Goal: Task Accomplishment & Management: Complete application form

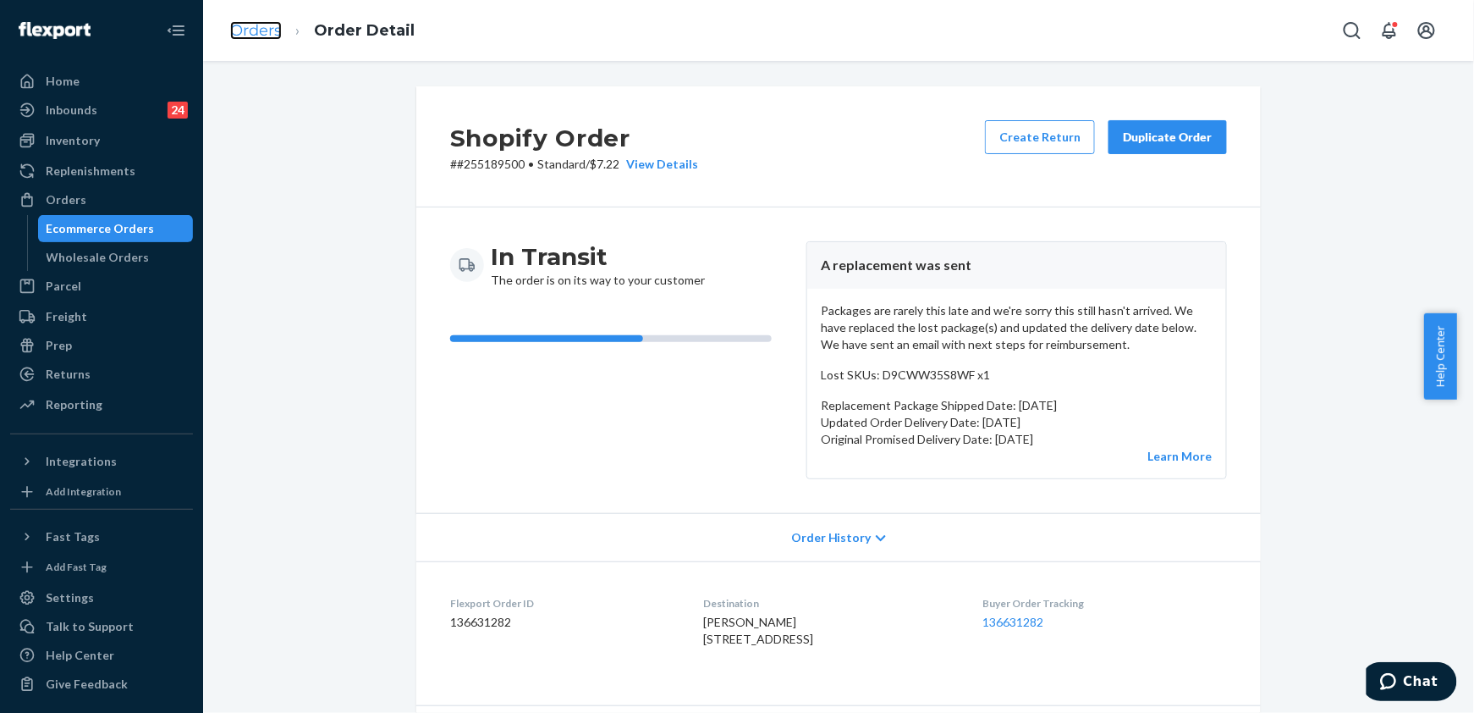
click at [267, 31] on link "Orders" at bounding box center [256, 30] width 52 height 19
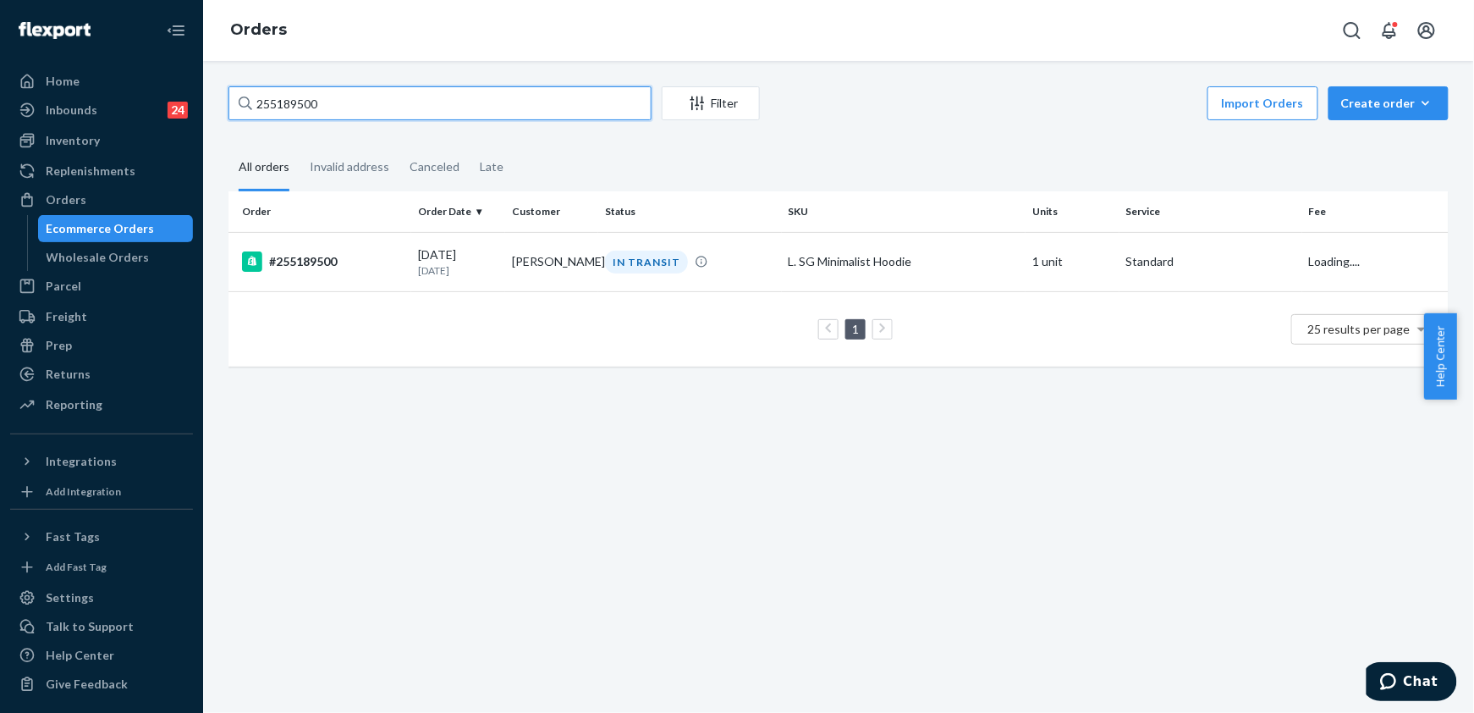
drag, startPoint x: 339, startPoint y: 109, endPoint x: 242, endPoint y: 113, distance: 96.5
click at [242, 113] on div "255189500" at bounding box center [440, 103] width 423 height 34
paste input "39839"
type input "255139839"
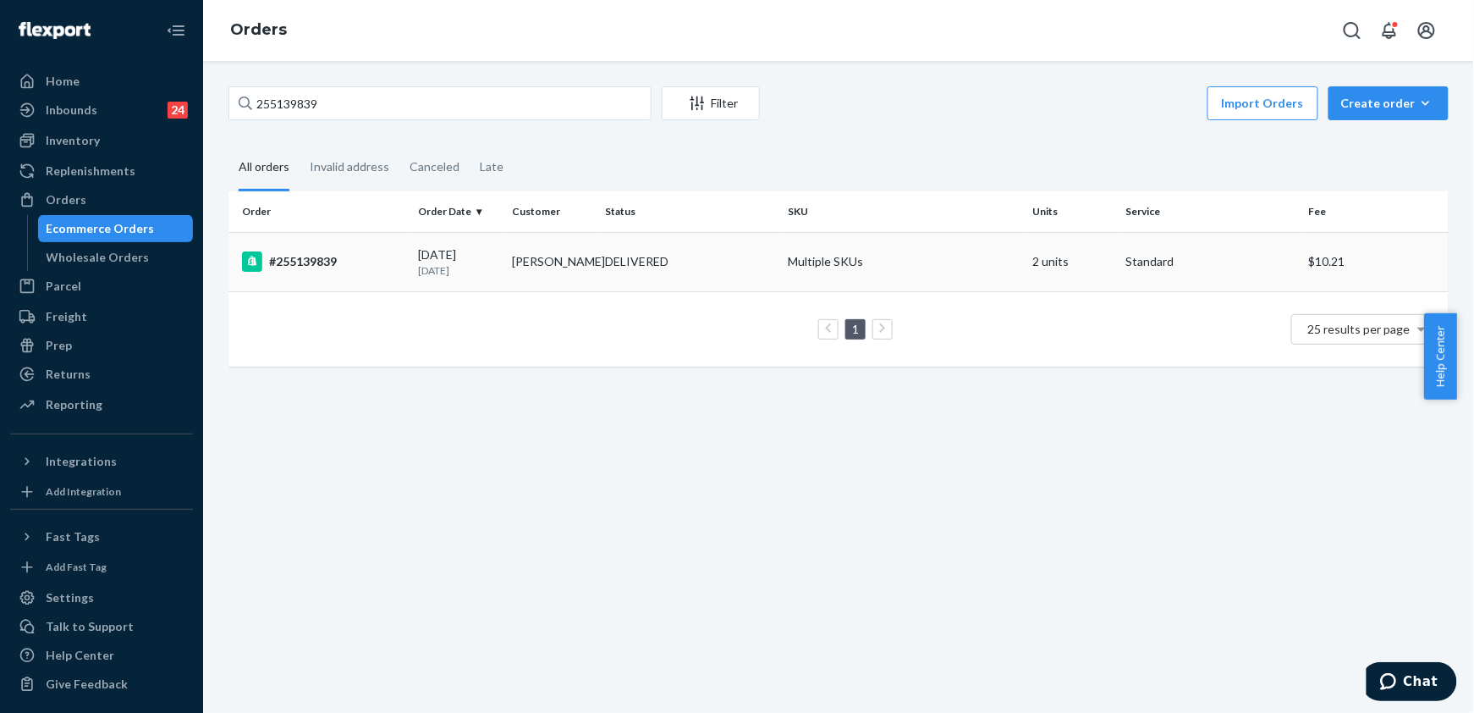
click at [317, 254] on div "#255139839" at bounding box center [323, 261] width 163 height 20
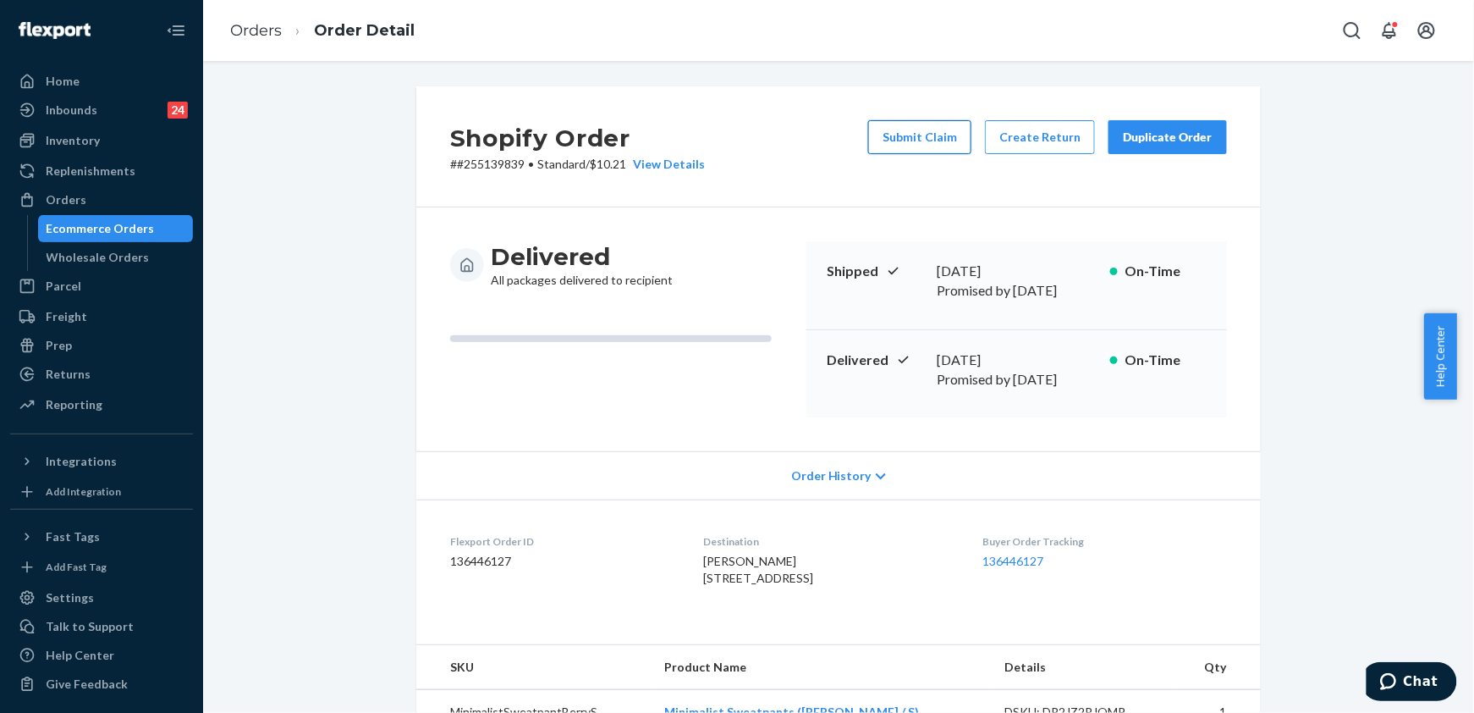
click at [904, 136] on button "Submit Claim" at bounding box center [919, 137] width 103 height 34
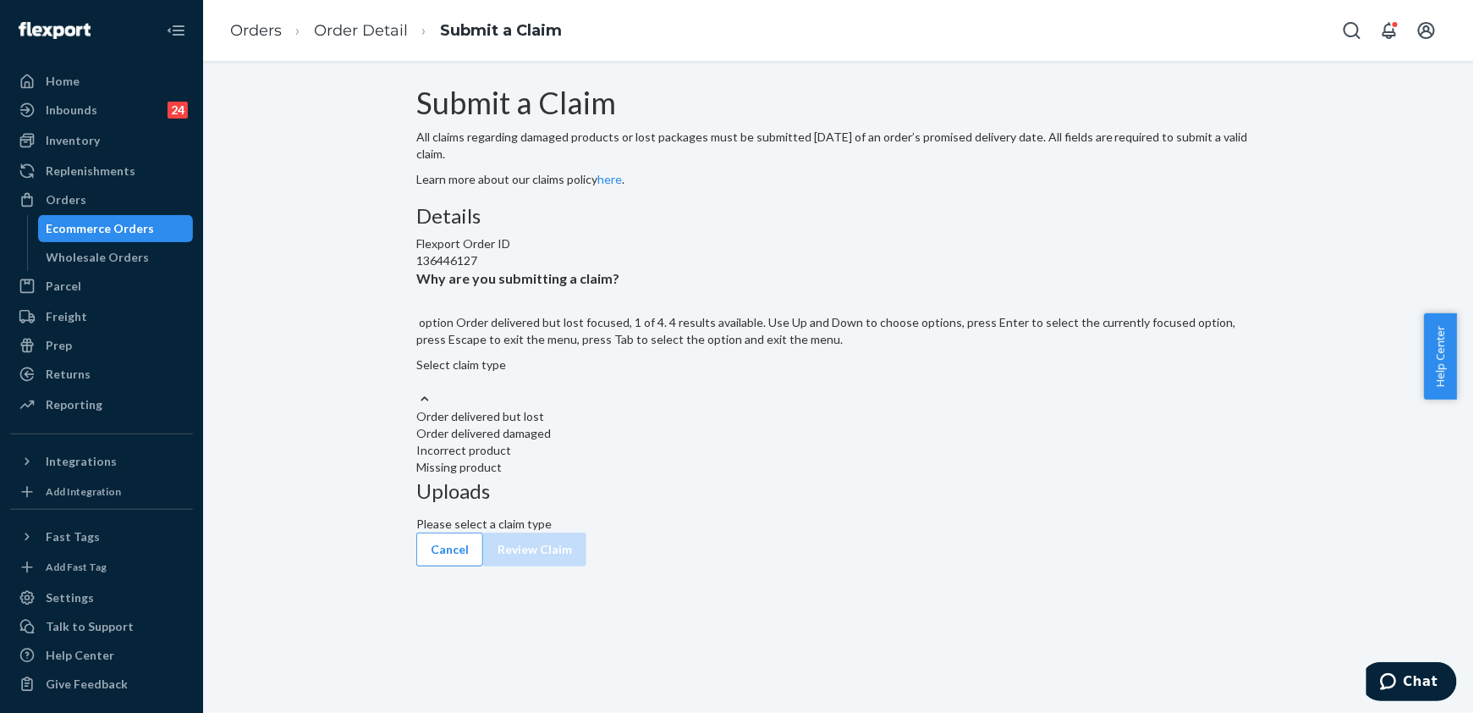
click at [641, 373] on div "Select claim type" at bounding box center [838, 364] width 845 height 17
click at [418, 390] on input "Why are you submitting a claim? option Order delivered but lost focused, 1 of 4…" at bounding box center [417, 381] width 2 height 17
click at [648, 425] on div "Order delivered but lost" at bounding box center [838, 416] width 845 height 17
click at [418, 390] on input "Why are you submitting a claim? option Order delivered but lost focused, 1 of 4…" at bounding box center [417, 381] width 2 height 17
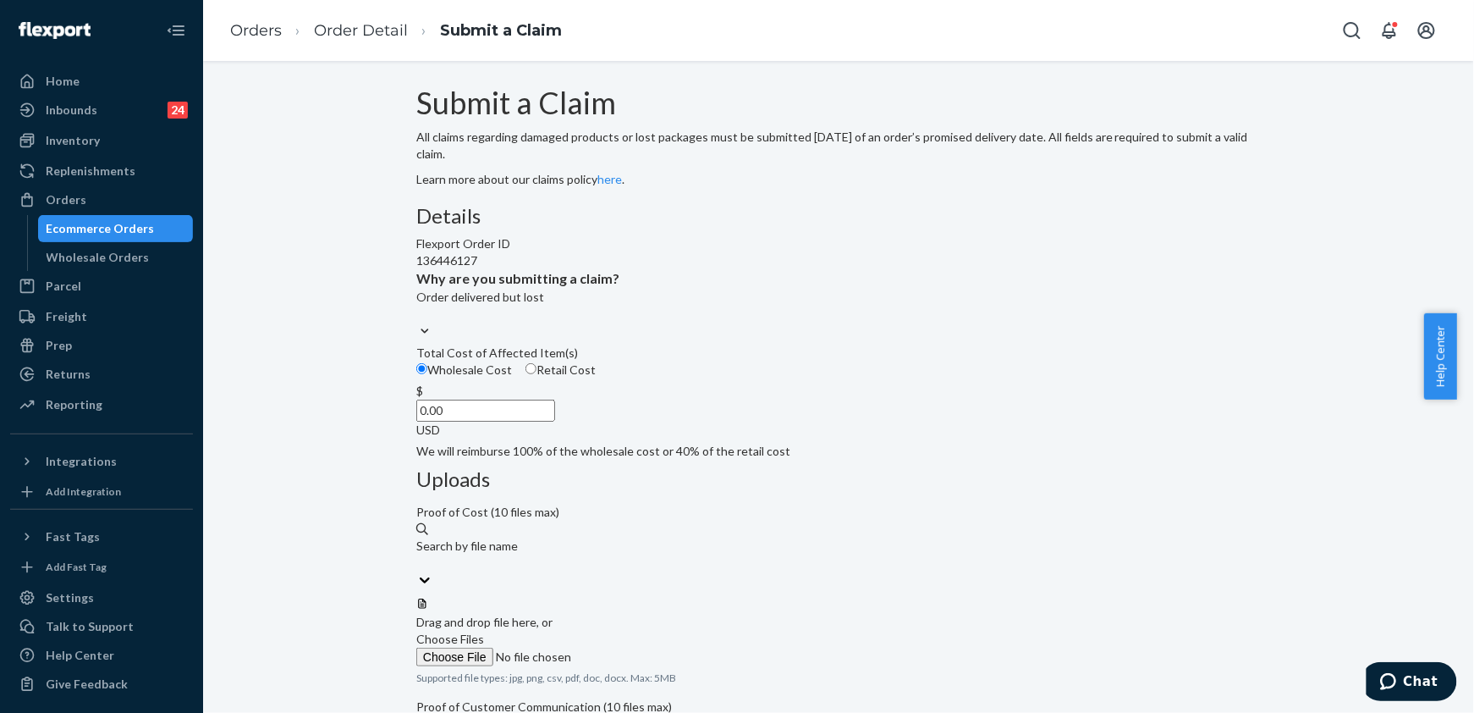
click at [647, 631] on label "Choose Files" at bounding box center [531, 649] width 230 height 36
click at [647, 647] on input "Choose Files" at bounding box center [531, 656] width 230 height 19
click at [555, 422] on input "0.00" at bounding box center [485, 410] width 139 height 22
type input "79.00"
click at [647, 631] on label "Choose Files" at bounding box center [531, 649] width 230 height 36
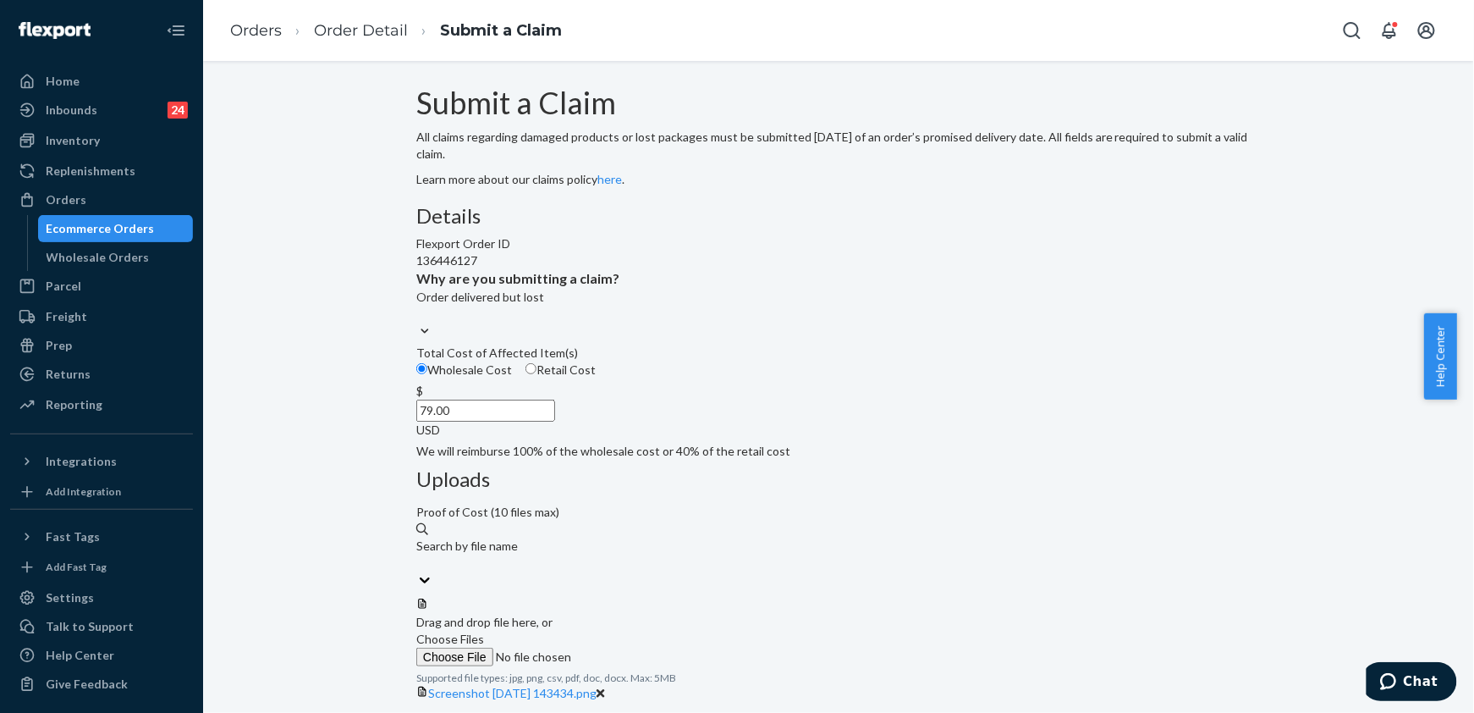
click at [647, 647] on input "Choose Files" at bounding box center [531, 656] width 230 height 19
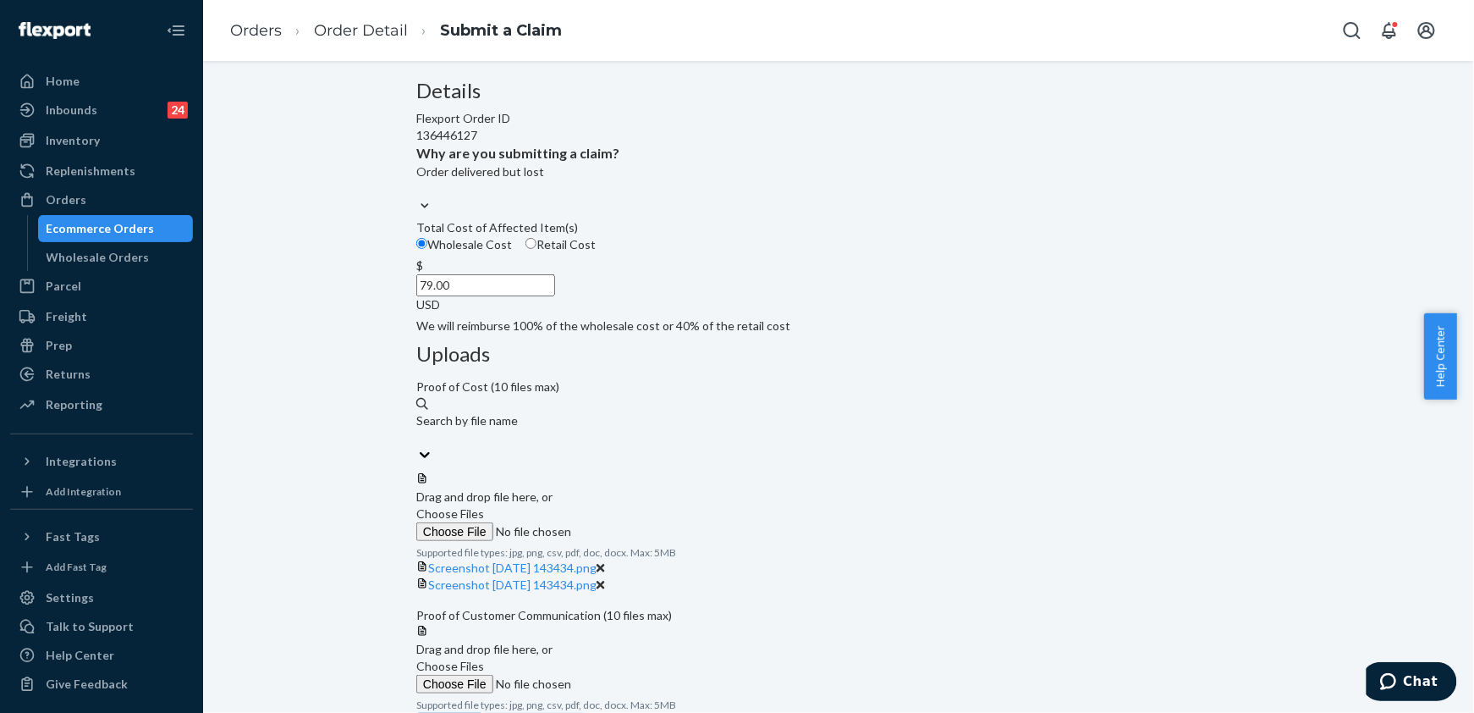
scroll to position [225, 0]
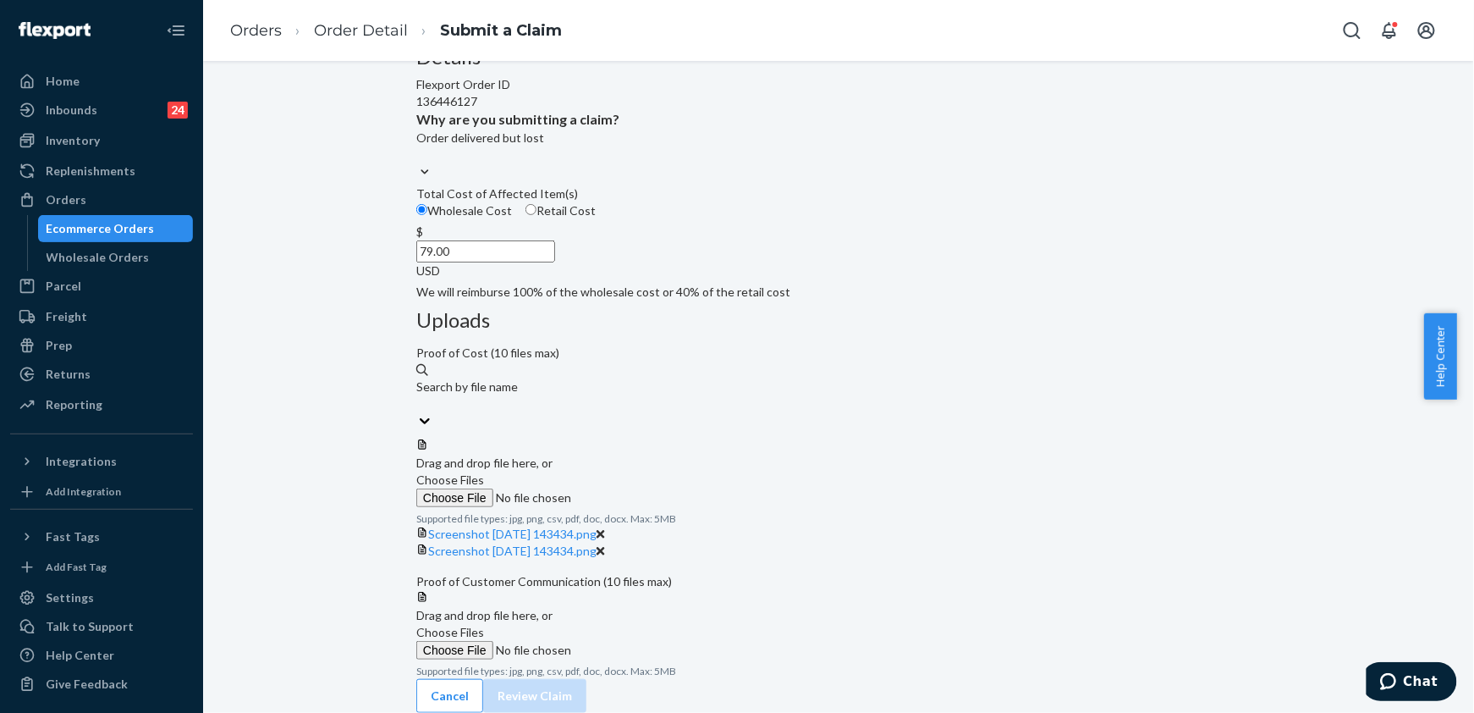
click at [484, 625] on span "Choose Files" at bounding box center [450, 632] width 68 height 14
click at [647, 641] on input "Choose Files" at bounding box center [531, 650] width 230 height 19
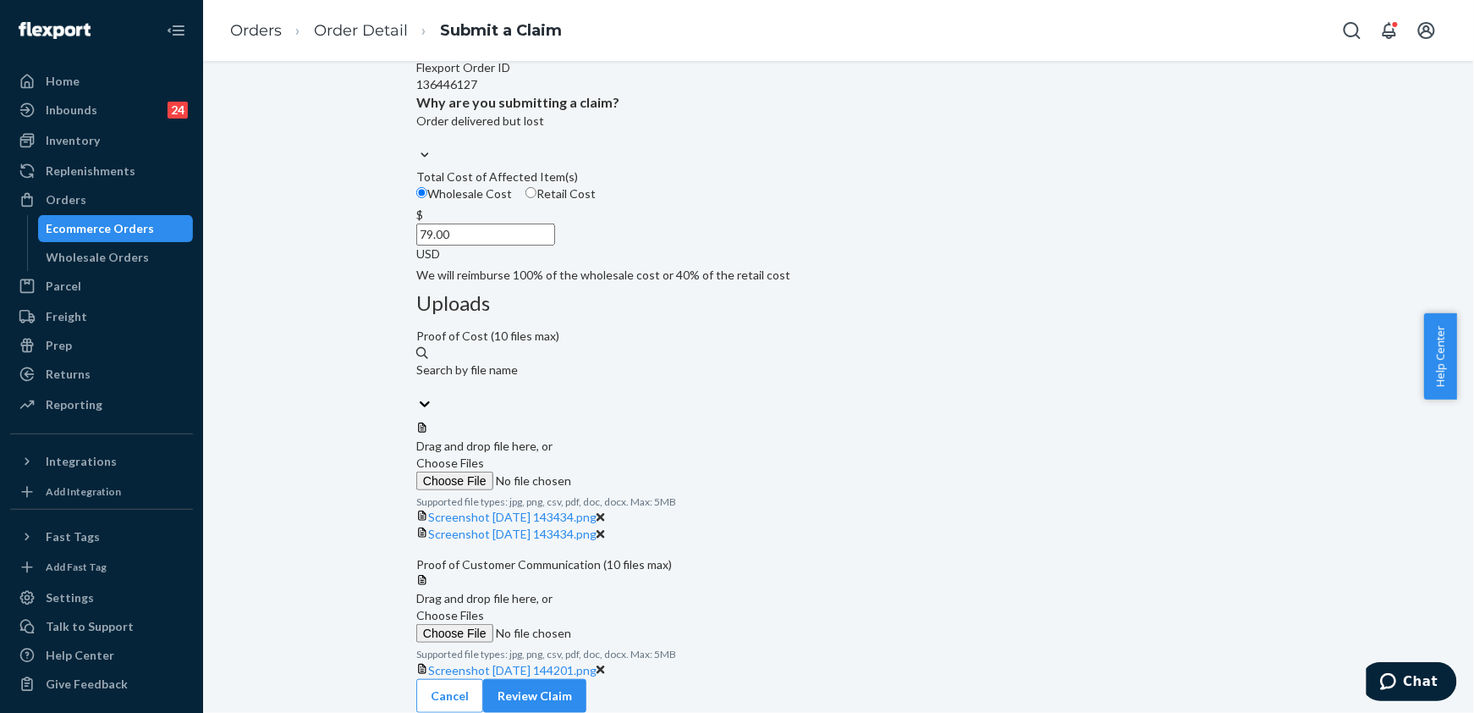
scroll to position [344, 0]
click at [484, 608] on span "Choose Files" at bounding box center [450, 615] width 68 height 14
click at [647, 624] on input "Choose Files" at bounding box center [531, 633] width 230 height 19
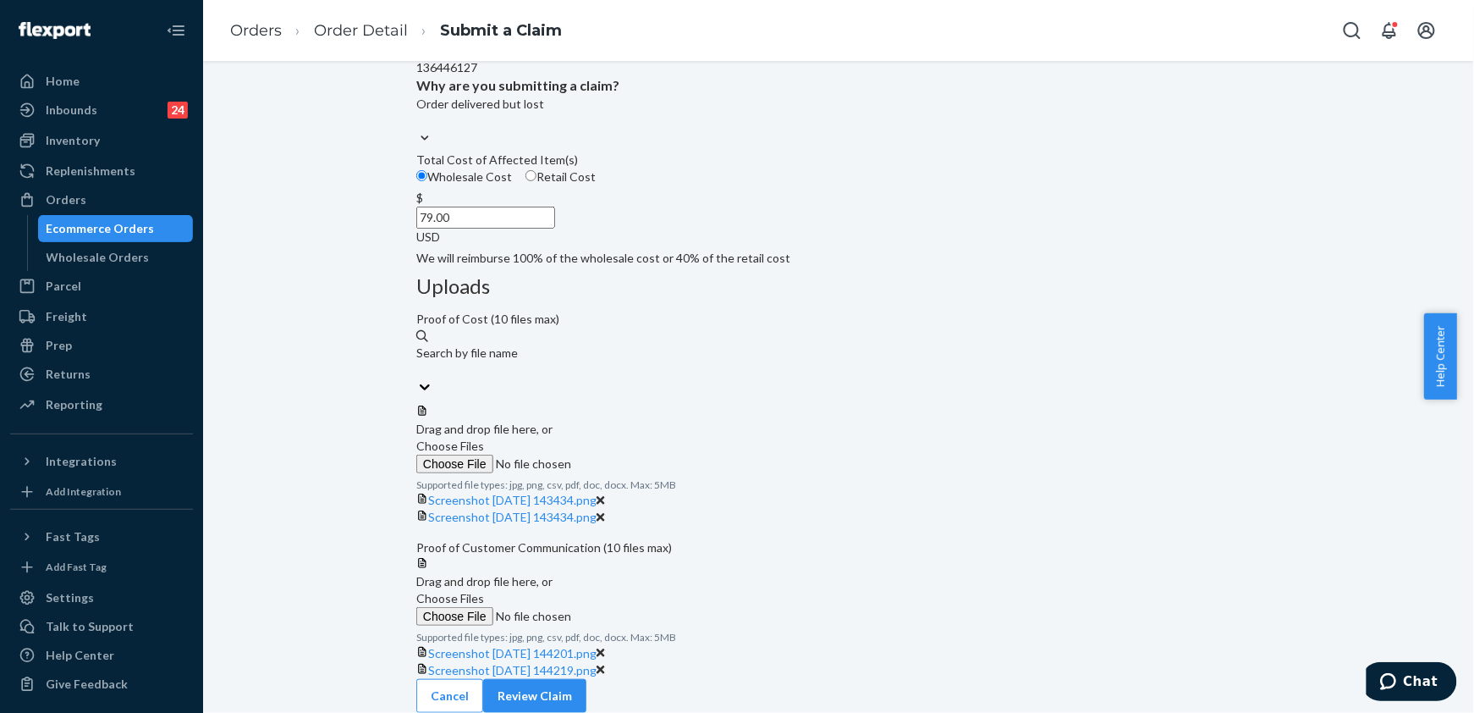
scroll to position [411, 0]
click at [587, 679] on button "Review Claim" at bounding box center [534, 696] width 103 height 34
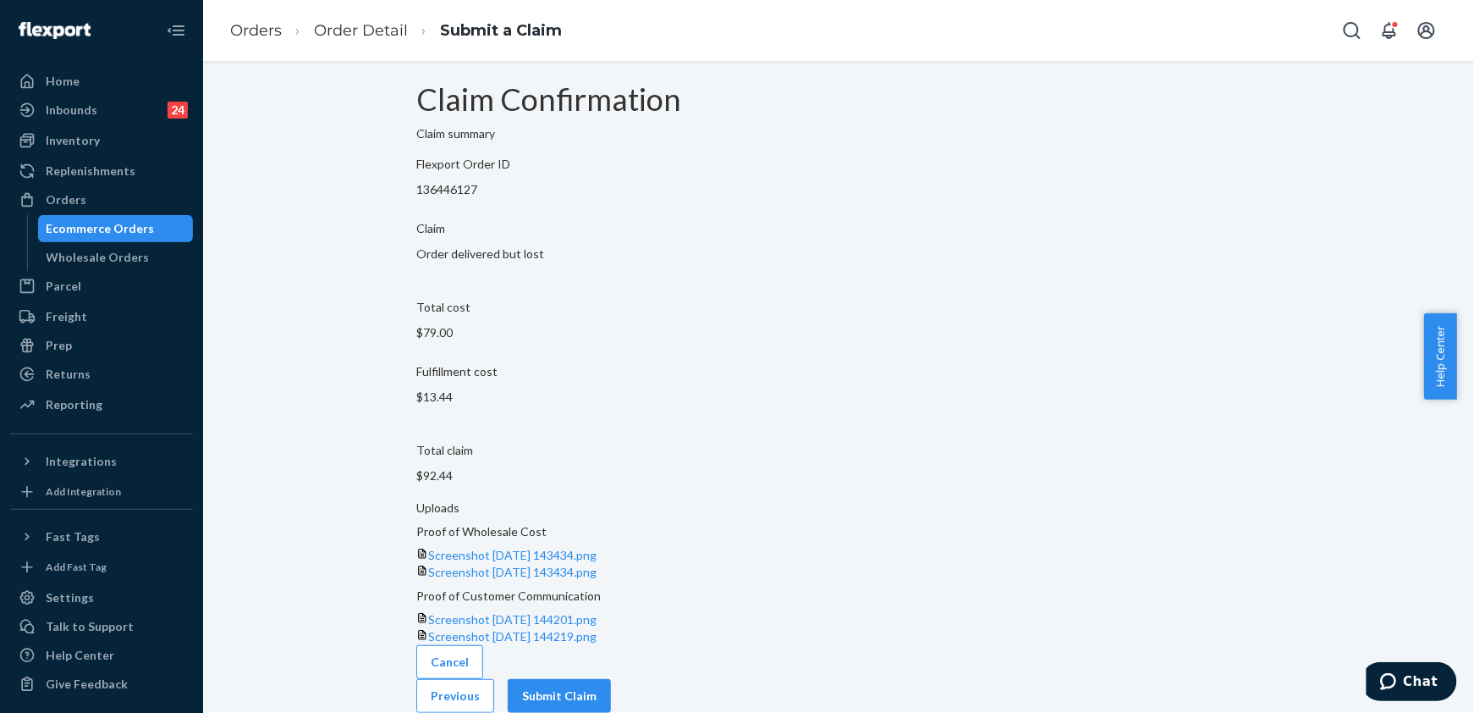
scroll to position [58, 0]
click at [611, 686] on button "Submit Claim" at bounding box center [559, 696] width 103 height 34
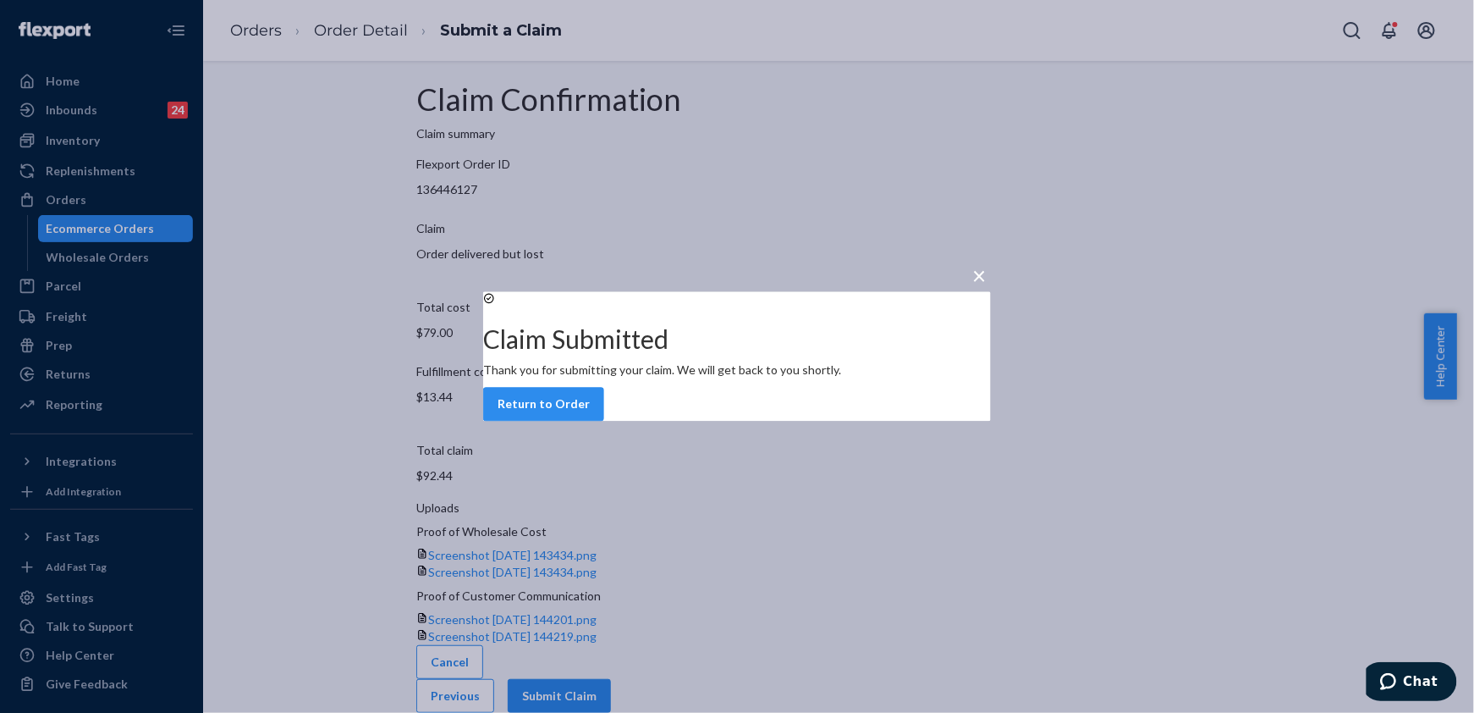
click at [604, 421] on button "Return to Order" at bounding box center [543, 405] width 121 height 34
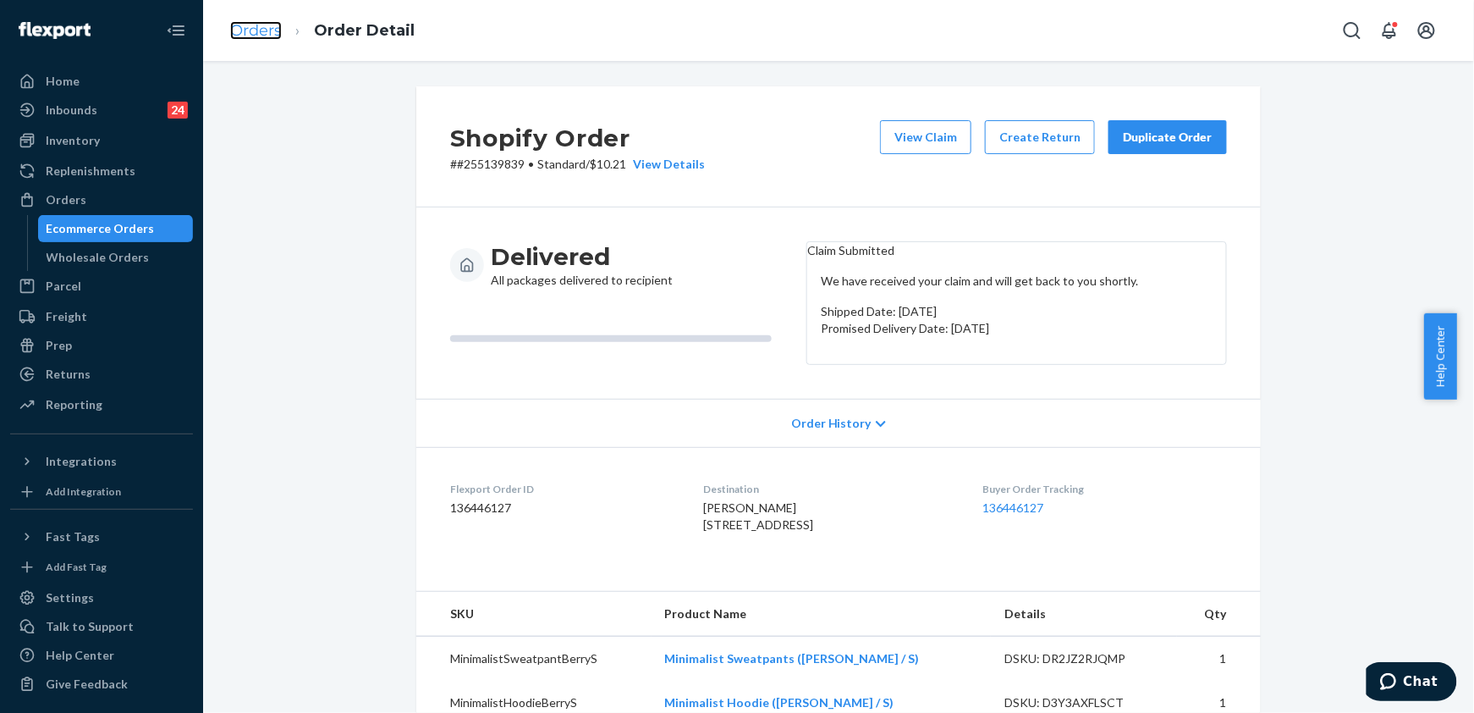
click at [262, 29] on link "Orders" at bounding box center [256, 30] width 52 height 19
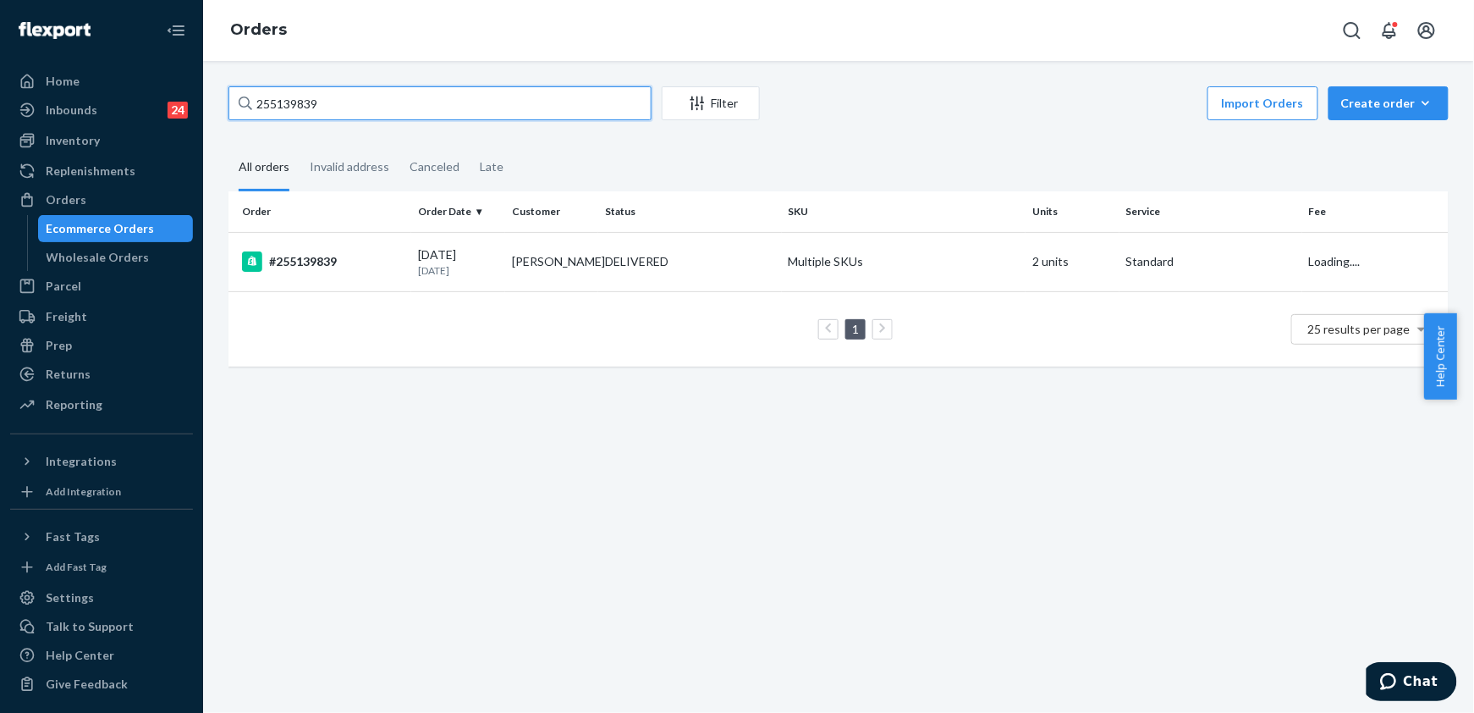
drag, startPoint x: 339, startPoint y: 96, endPoint x: 242, endPoint y: 113, distance: 97.8
click at [242, 113] on div "255139839" at bounding box center [440, 103] width 423 height 34
paste input "24111"
type input "255124111"
click at [315, 259] on div "#255124111" at bounding box center [323, 261] width 163 height 20
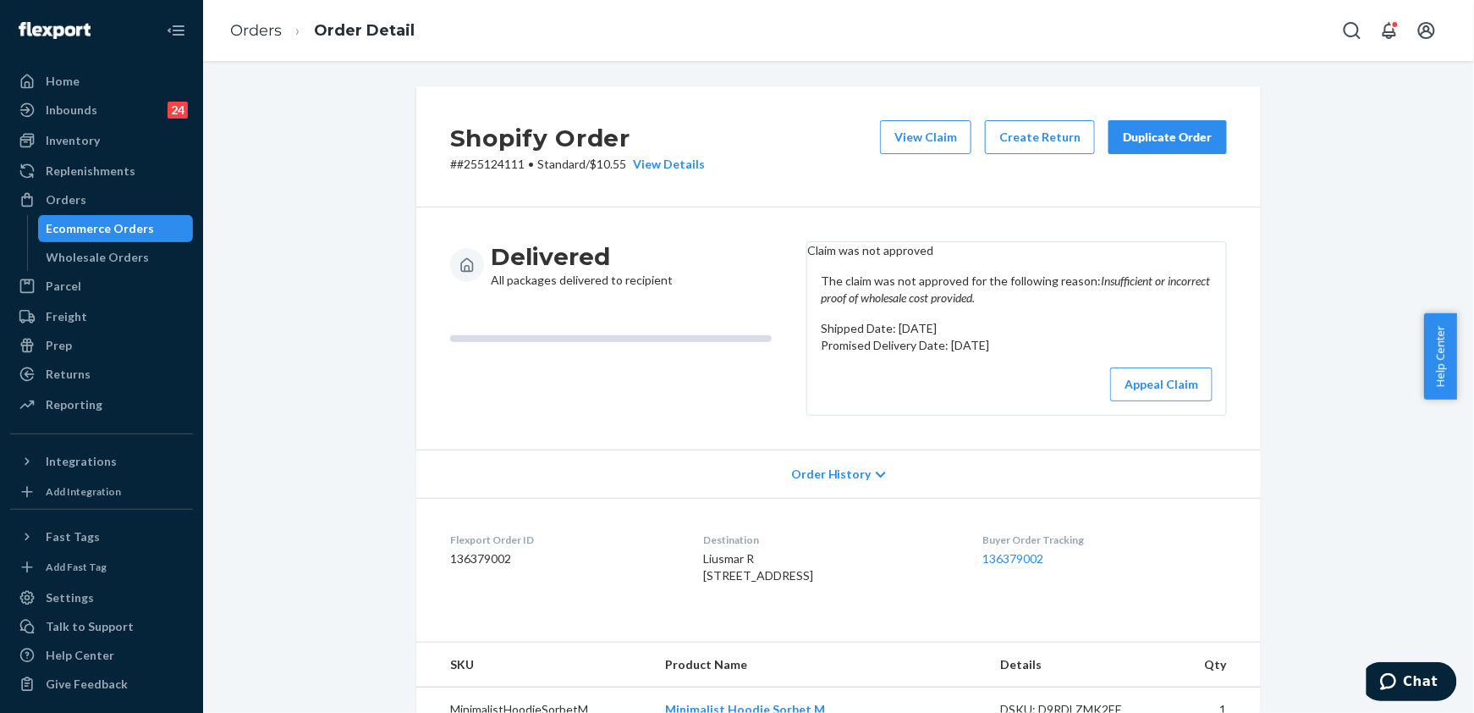
click at [1144, 142] on div "Duplicate Order" at bounding box center [1168, 137] width 90 height 17
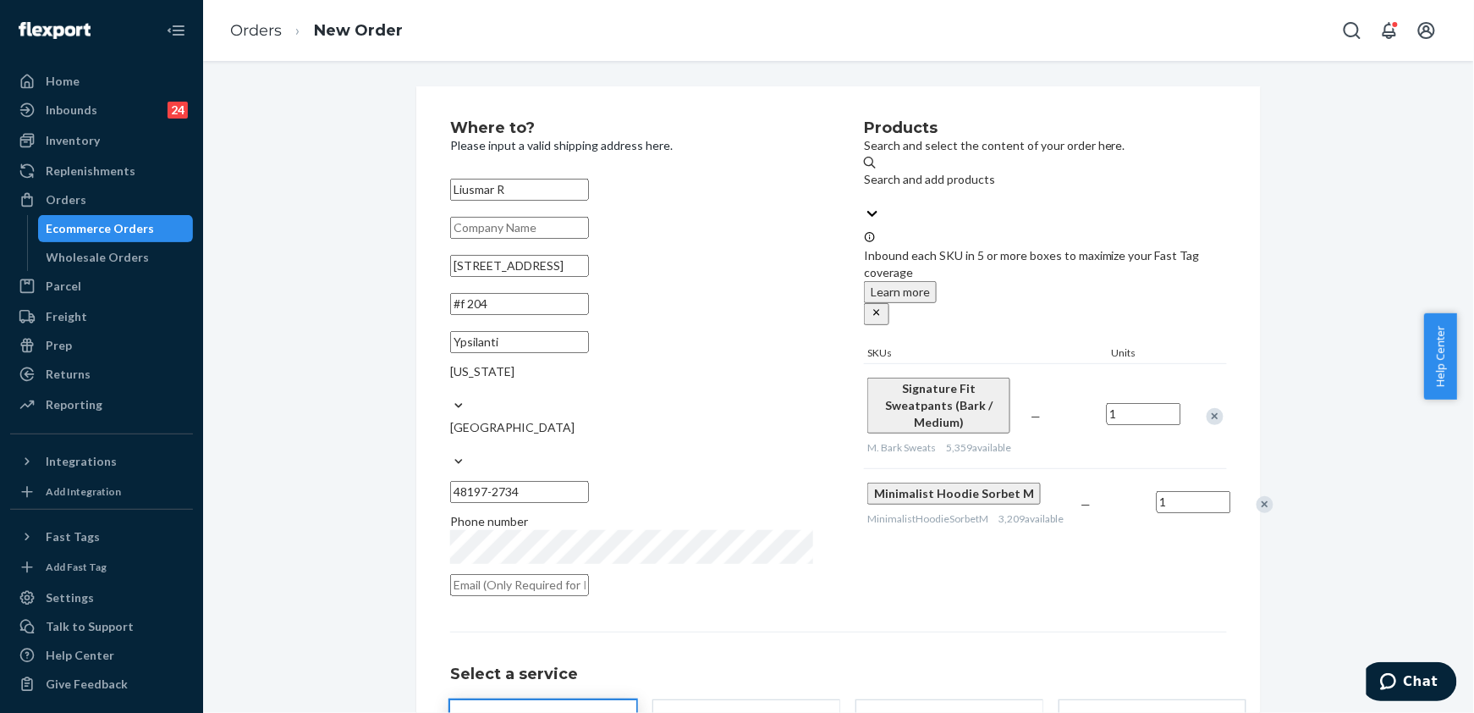
drag, startPoint x: 563, startPoint y: 289, endPoint x: 396, endPoint y: 299, distance: 167.0
click at [404, 299] on div "Where to? Please input a valid shipping address here. Liusmar R [STREET_ADDRESS…" at bounding box center [839, 486] width 870 height 800
paste input "[STREET_ADDRESS][PERSON_NAME]"
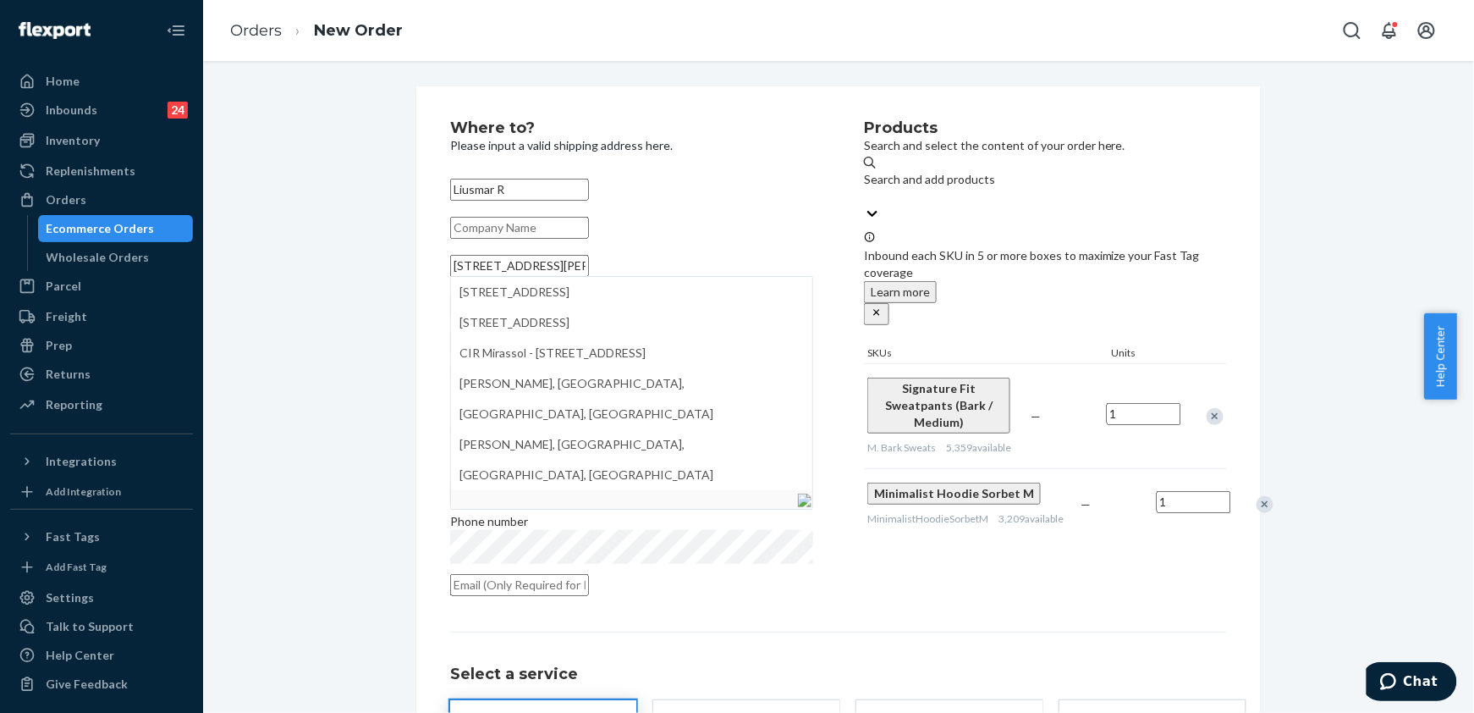
type input "[STREET_ADDRESS][PERSON_NAME]"
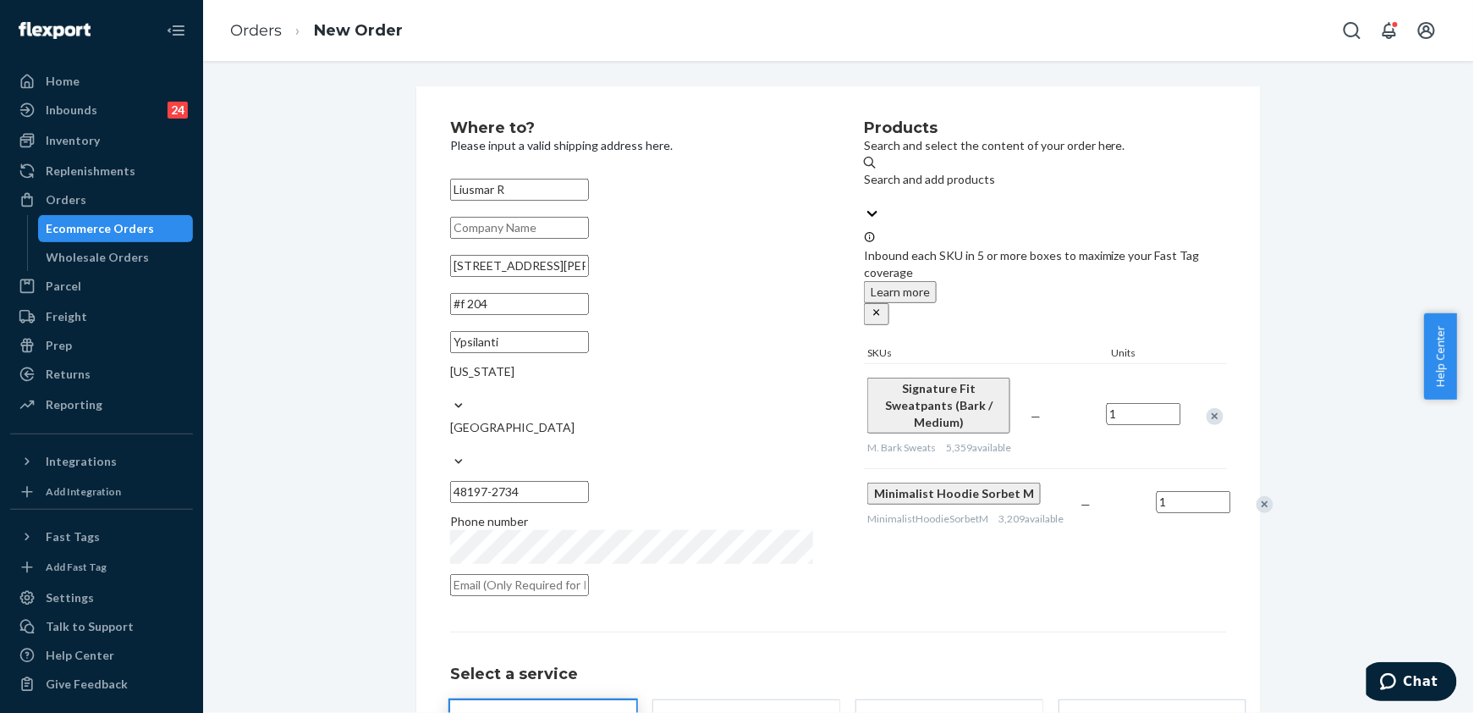
click at [386, 306] on div "Where to? Please input a valid shipping address here. Liusmar R [STREET_ADDRESS…" at bounding box center [839, 486] width 1246 height 800
drag, startPoint x: 512, startPoint y: 377, endPoint x: 411, endPoint y: 383, distance: 101.8
click at [416, 383] on div "Where to? Please input a valid shipping address here. Liusmar R [STREET_ADDRESS…" at bounding box center [838, 486] width 845 height 800
paste input "[GEOGRAPHIC_DATA]"
type input "[GEOGRAPHIC_DATA]"
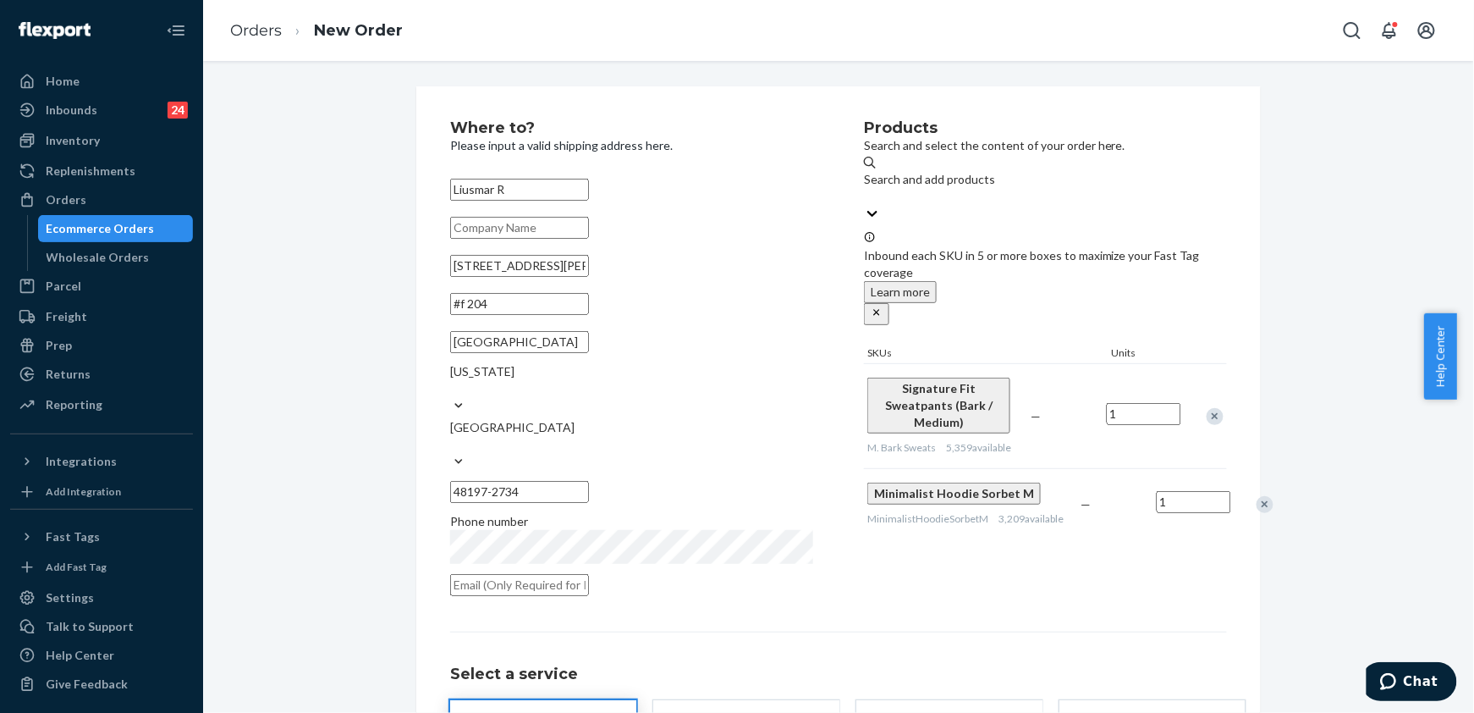
click at [731, 383] on div "[US_STATE]" at bounding box center [631, 380] width 363 height 34
click at [452, 383] on input "[US_STATE]" at bounding box center [451, 388] width 2 height 17
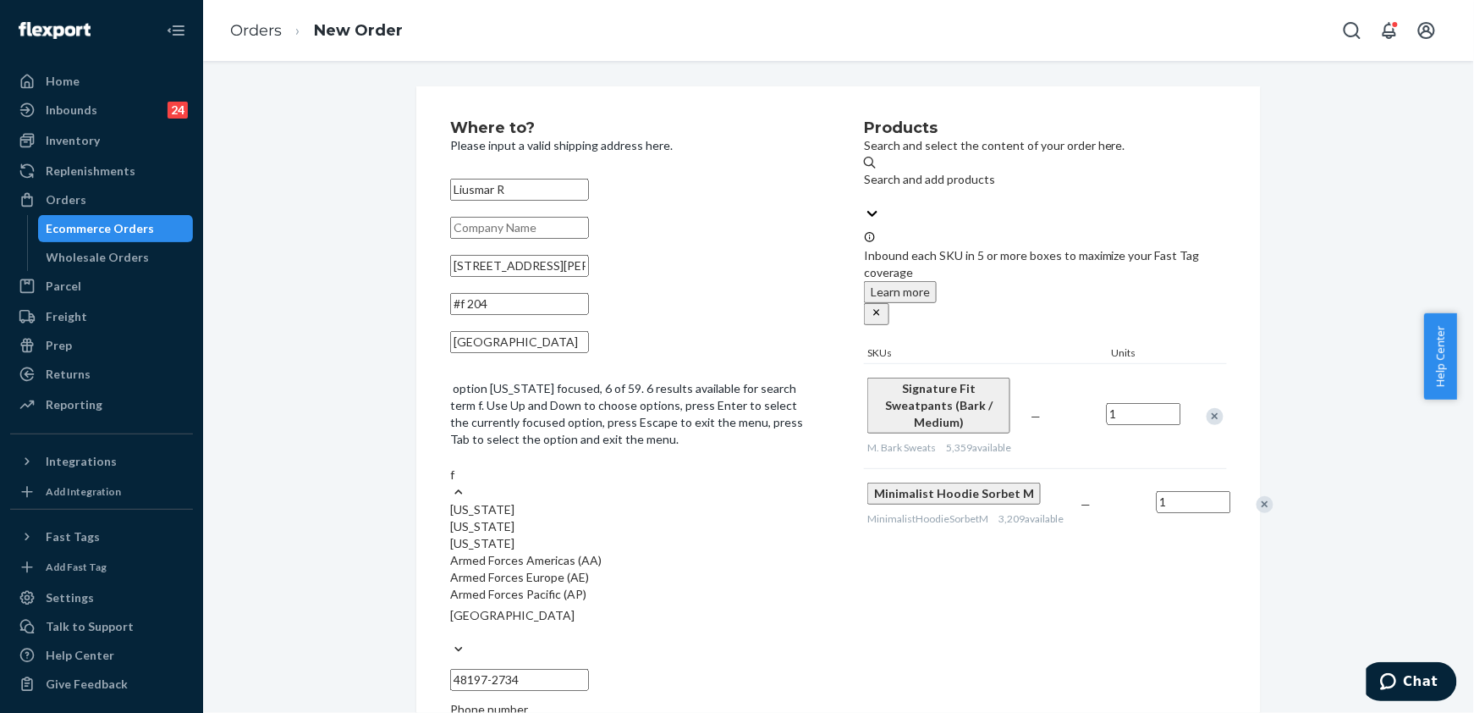
scroll to position [58, 0]
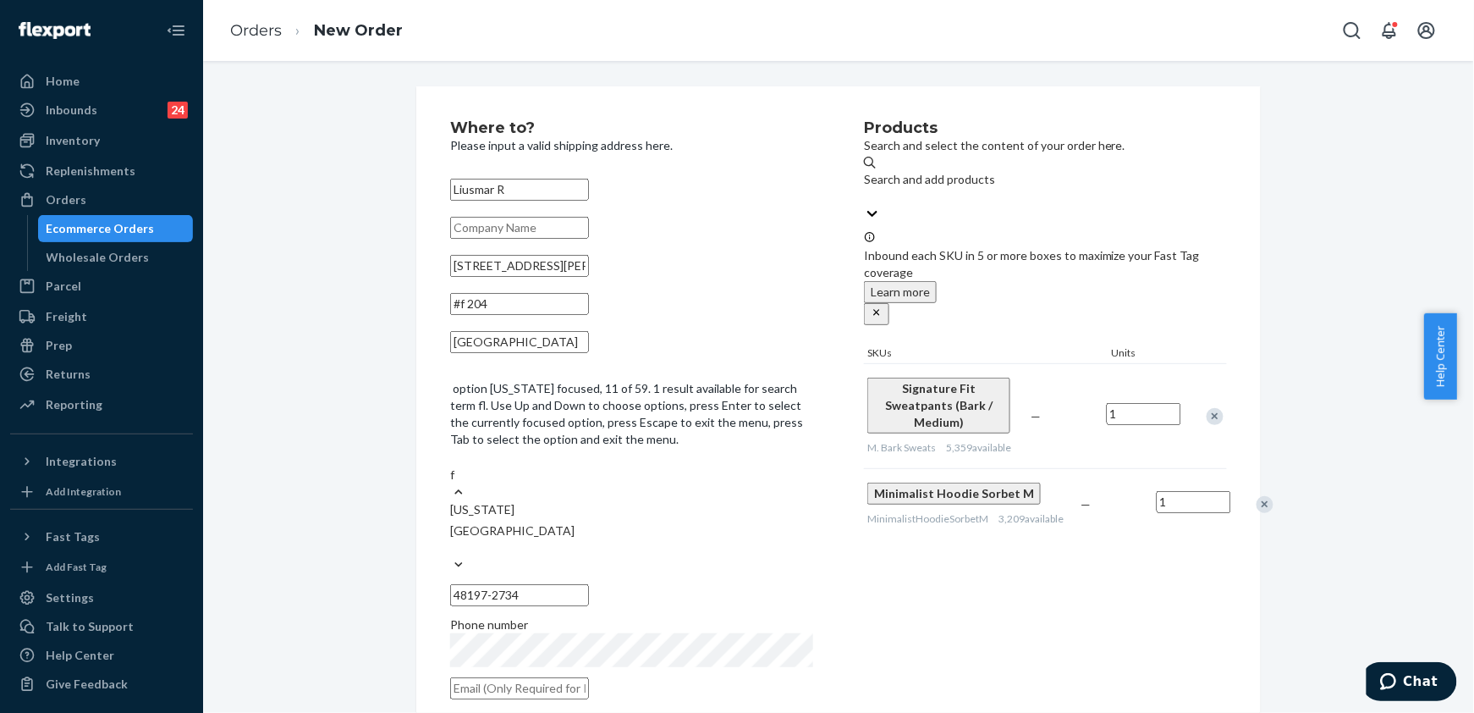
type input "fl"
click at [695, 501] on div "[US_STATE]" at bounding box center [631, 509] width 363 height 17
click at [459, 466] on input "fl" at bounding box center [454, 474] width 8 height 17
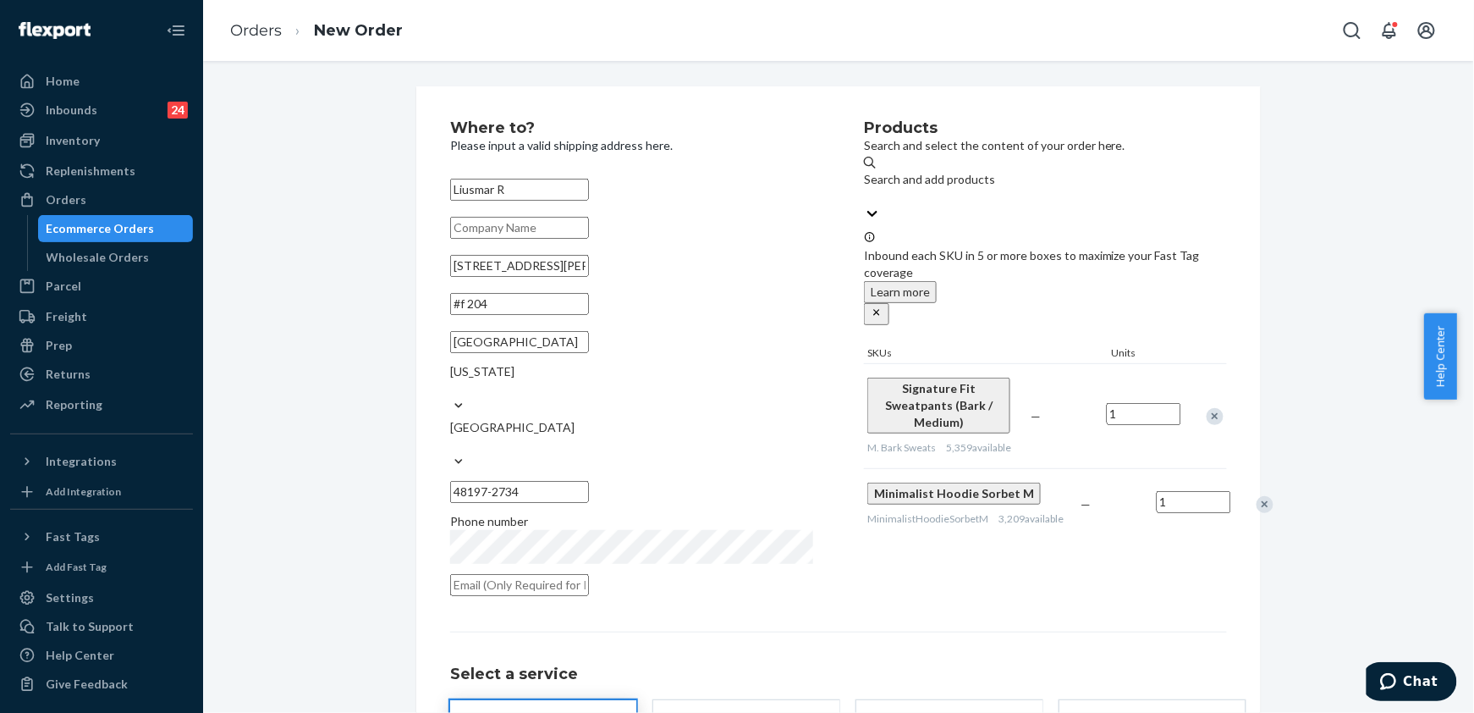
drag, startPoint x: 729, startPoint y: 425, endPoint x: 628, endPoint y: 427, distance: 100.8
click at [628, 427] on div "[GEOGRAPHIC_DATA] [US_STATE] [GEOGRAPHIC_DATA] 48197-2734" at bounding box center [631, 417] width 363 height 184
paste input "34109"
type input "34109"
click at [462, 520] on div "Liusmar R [STREET_ADDRESS][PERSON_NAME][US_STATE] Phone number" at bounding box center [631, 387] width 363 height 429
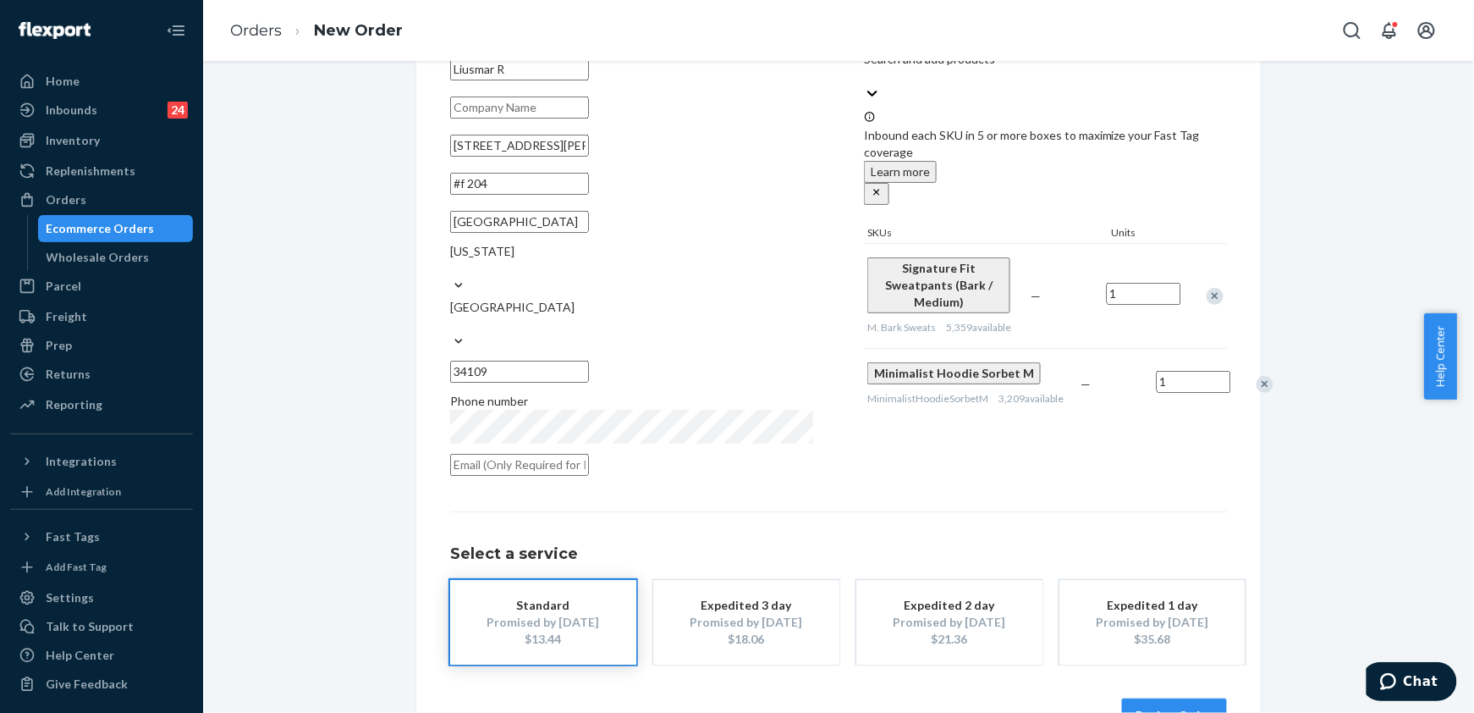
scroll to position [142, 0]
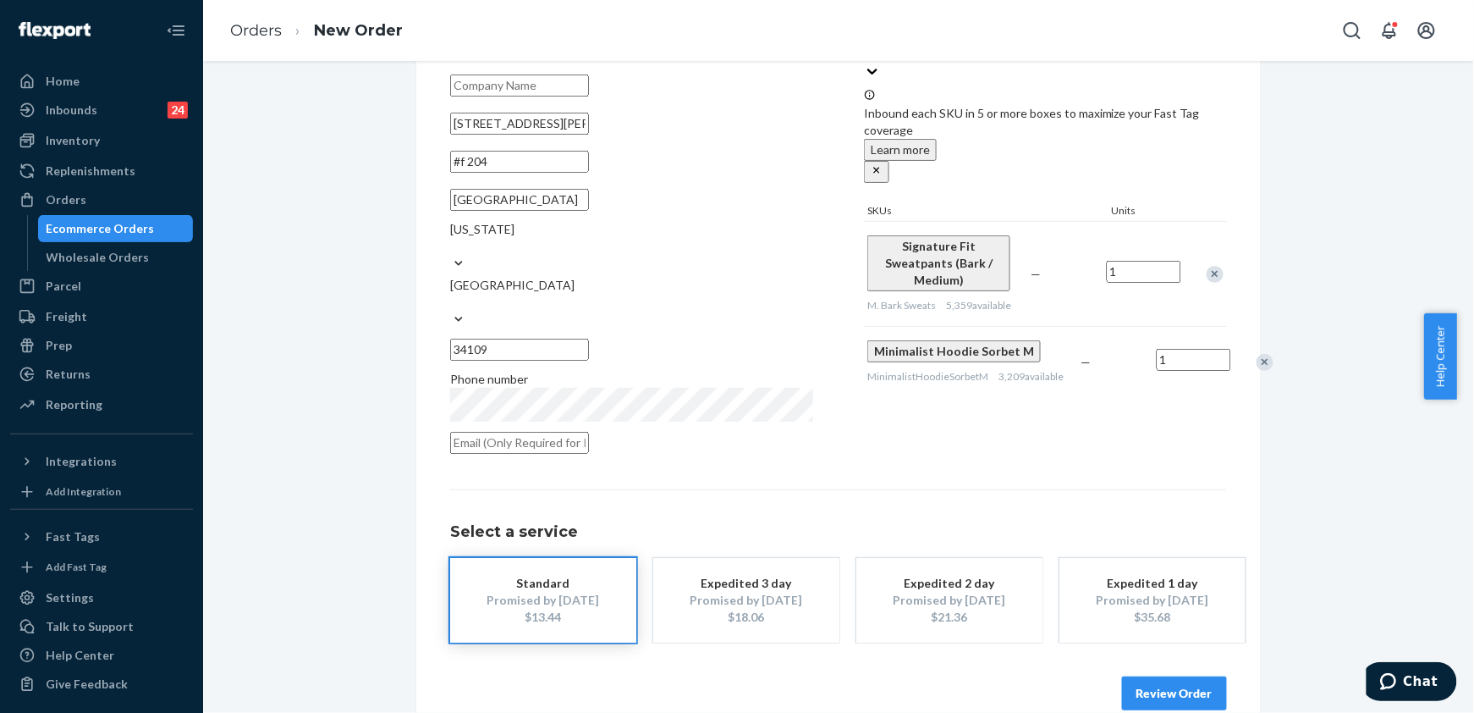
click at [1154, 676] on button "Review Order" at bounding box center [1174, 693] width 105 height 34
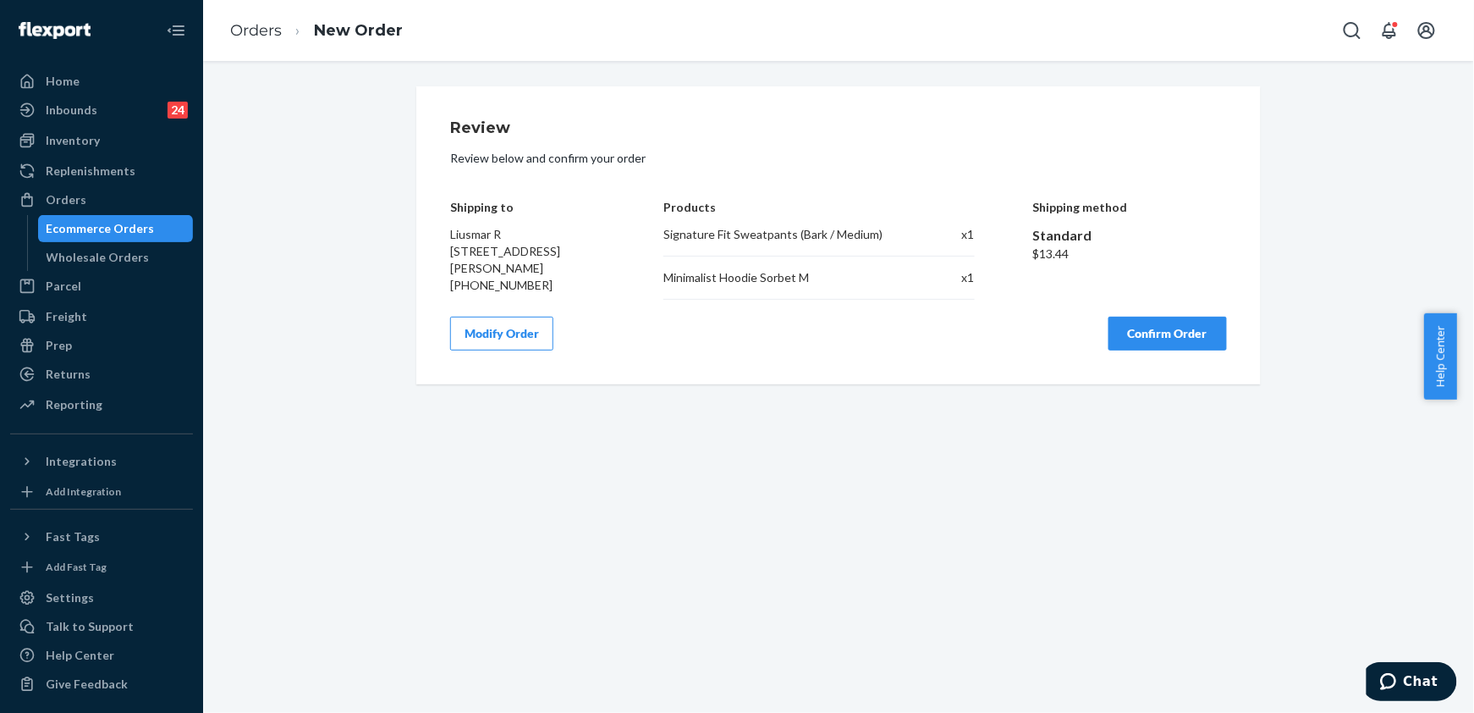
scroll to position [0, 0]
click at [1159, 350] on button "Confirm Order" at bounding box center [1168, 334] width 118 height 34
